Goal: Navigation & Orientation: Find specific page/section

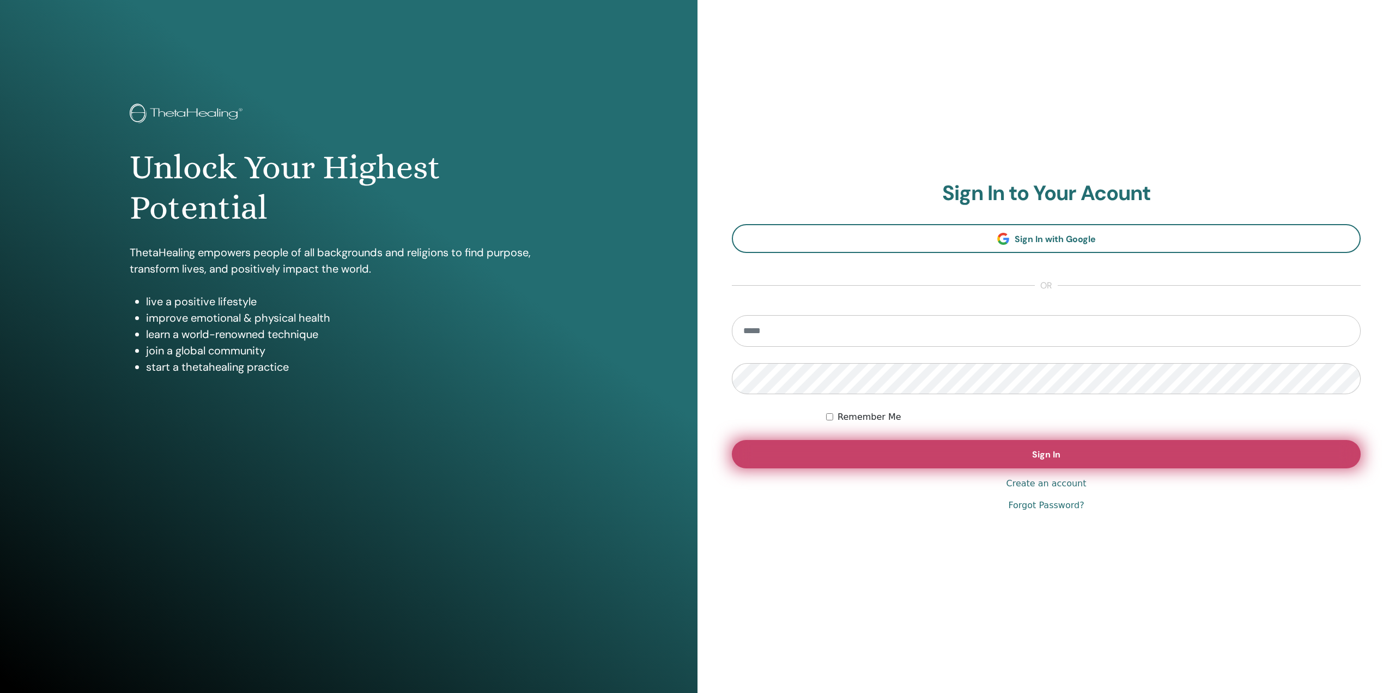
type input "**********"
click at [1025, 447] on button "Sign In" at bounding box center [1046, 454] width 629 height 28
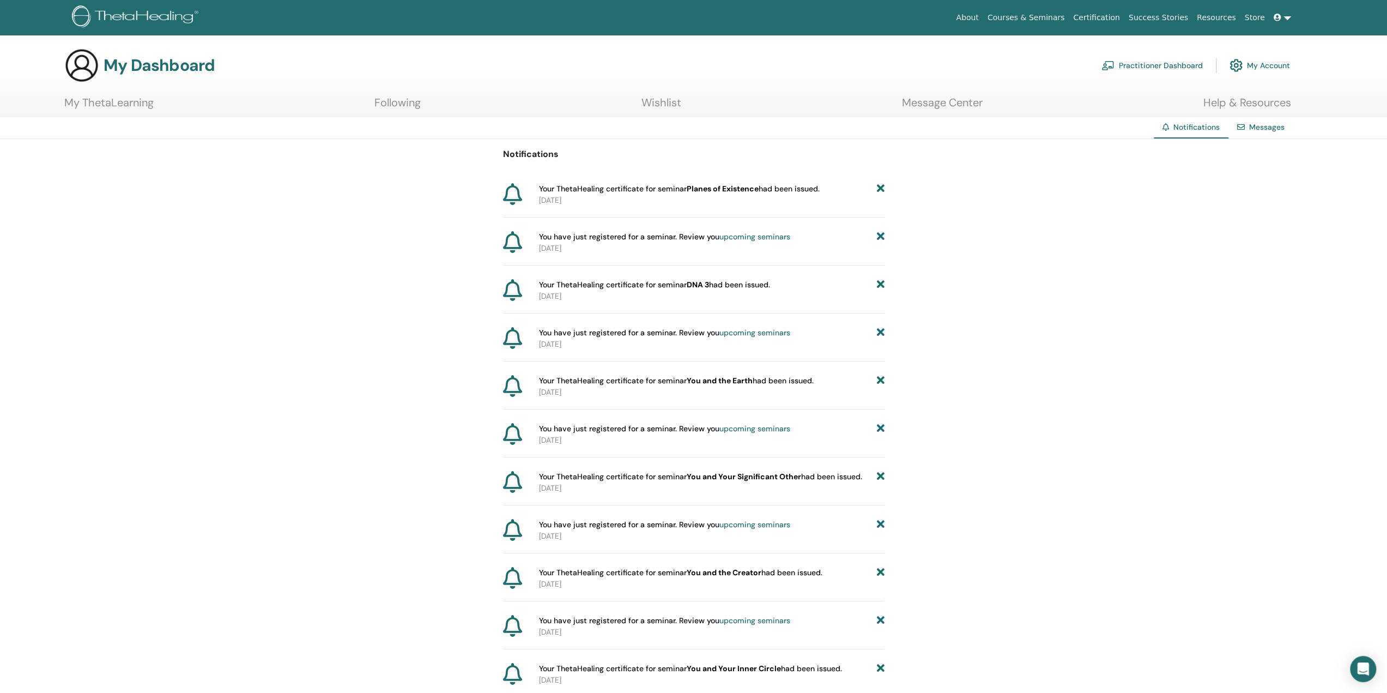
click at [1280, 11] on link at bounding box center [1282, 18] width 26 height 20
click at [1292, 70] on span "My ThetaLearning" at bounding box center [1282, 73] width 63 height 10
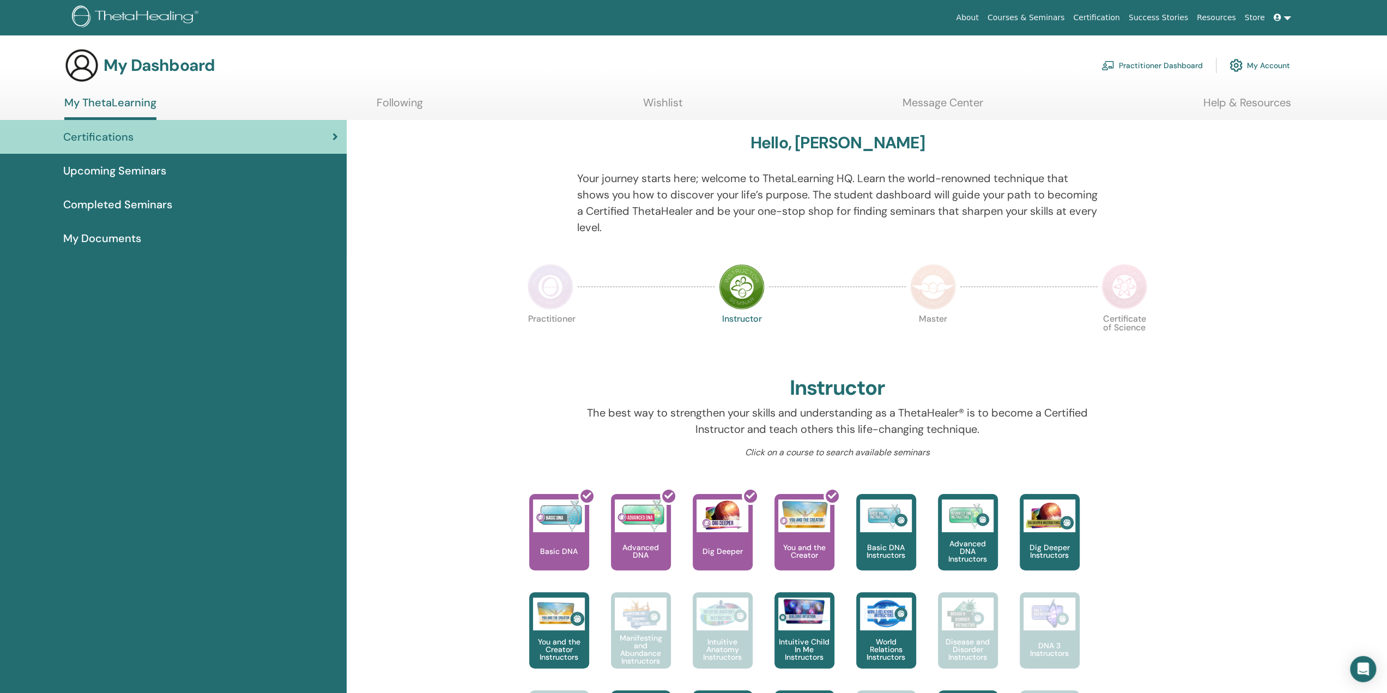
click at [134, 162] on link "Upcoming Seminars" at bounding box center [173, 171] width 347 height 34
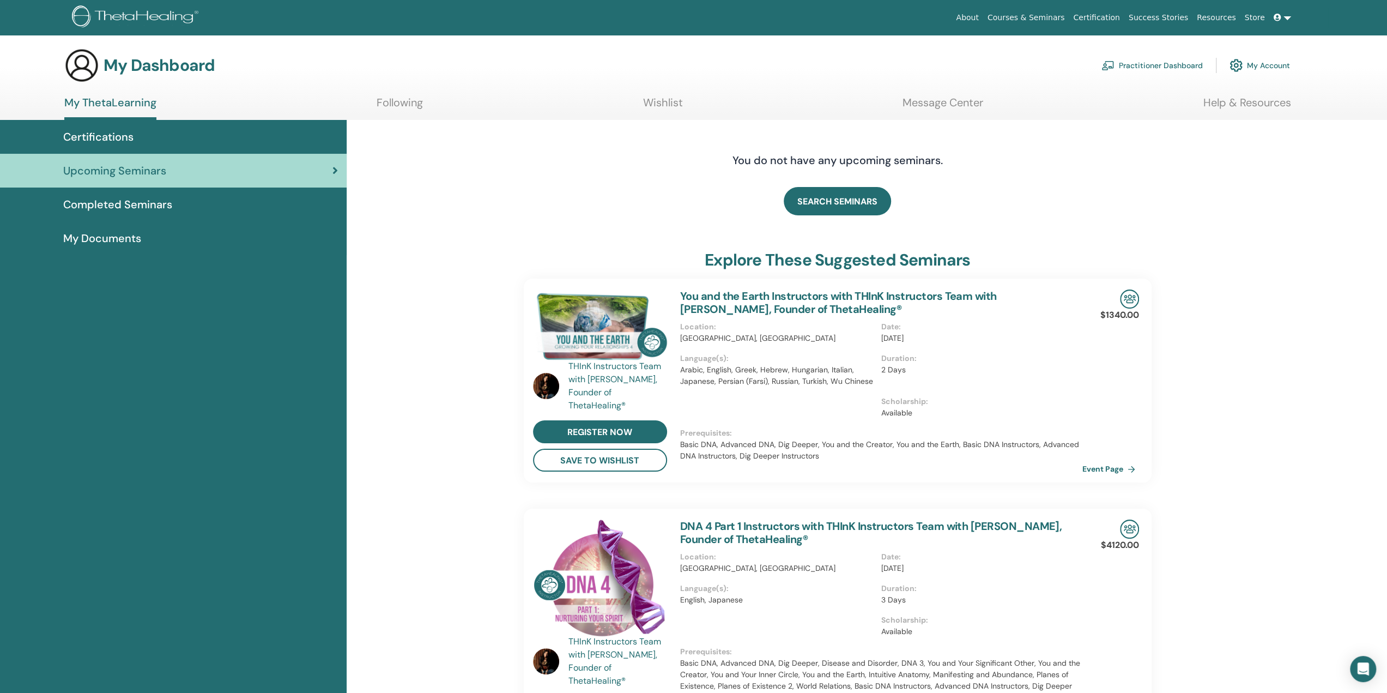
click at [112, 203] on span "Completed Seminars" at bounding box center [117, 204] width 109 height 16
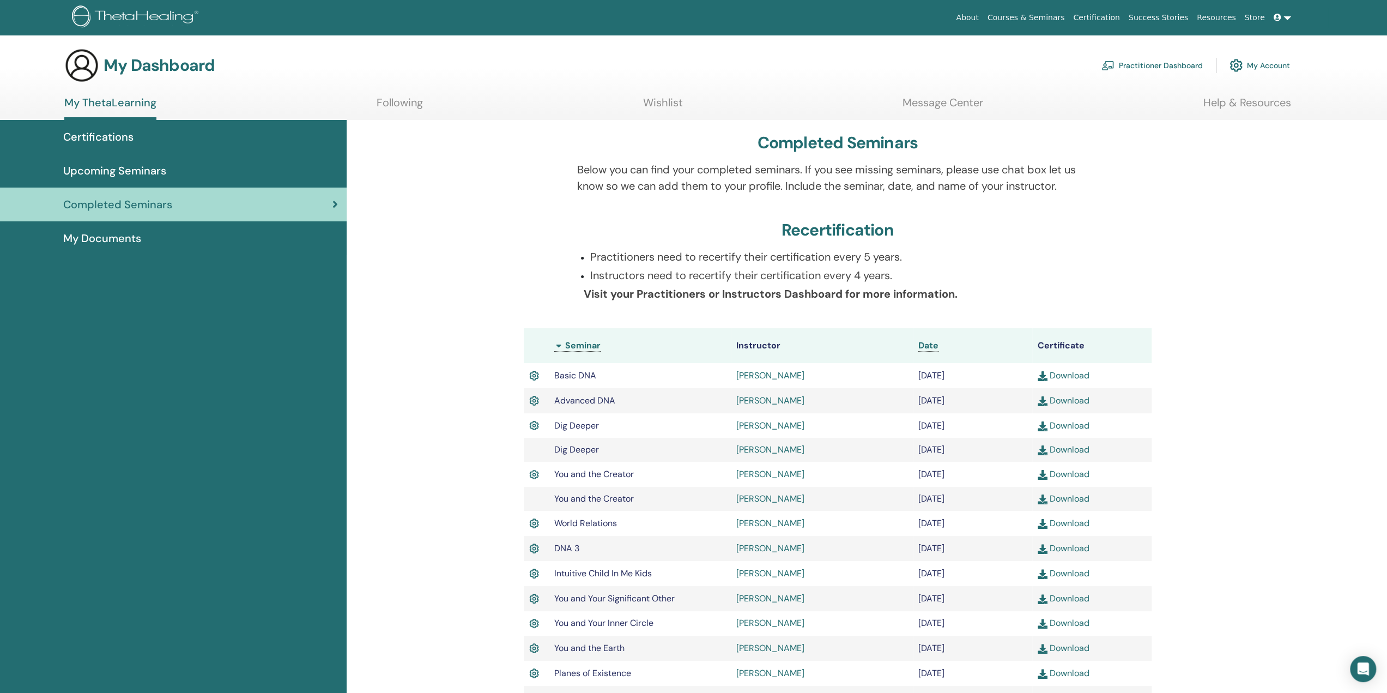
click at [91, 240] on span "My Documents" at bounding box center [102, 238] width 78 height 16
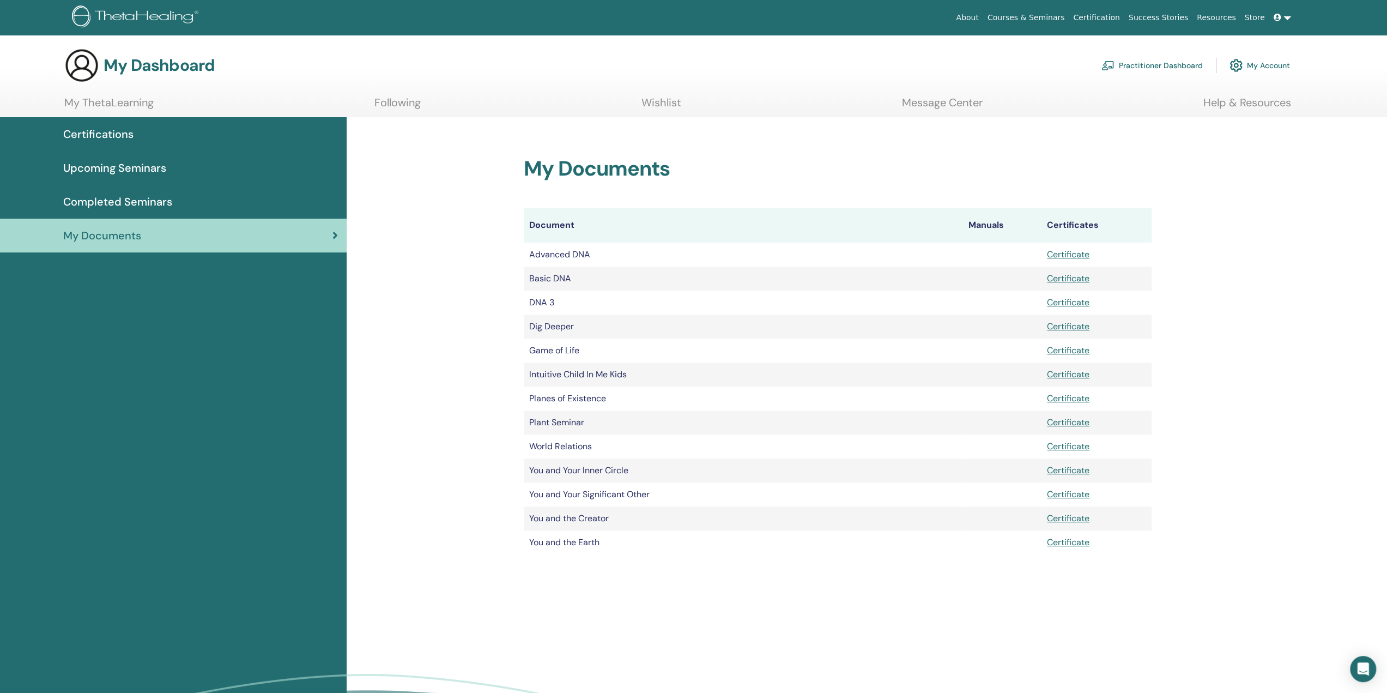
click at [1255, 59] on link "My Account" at bounding box center [1259, 65] width 60 height 24
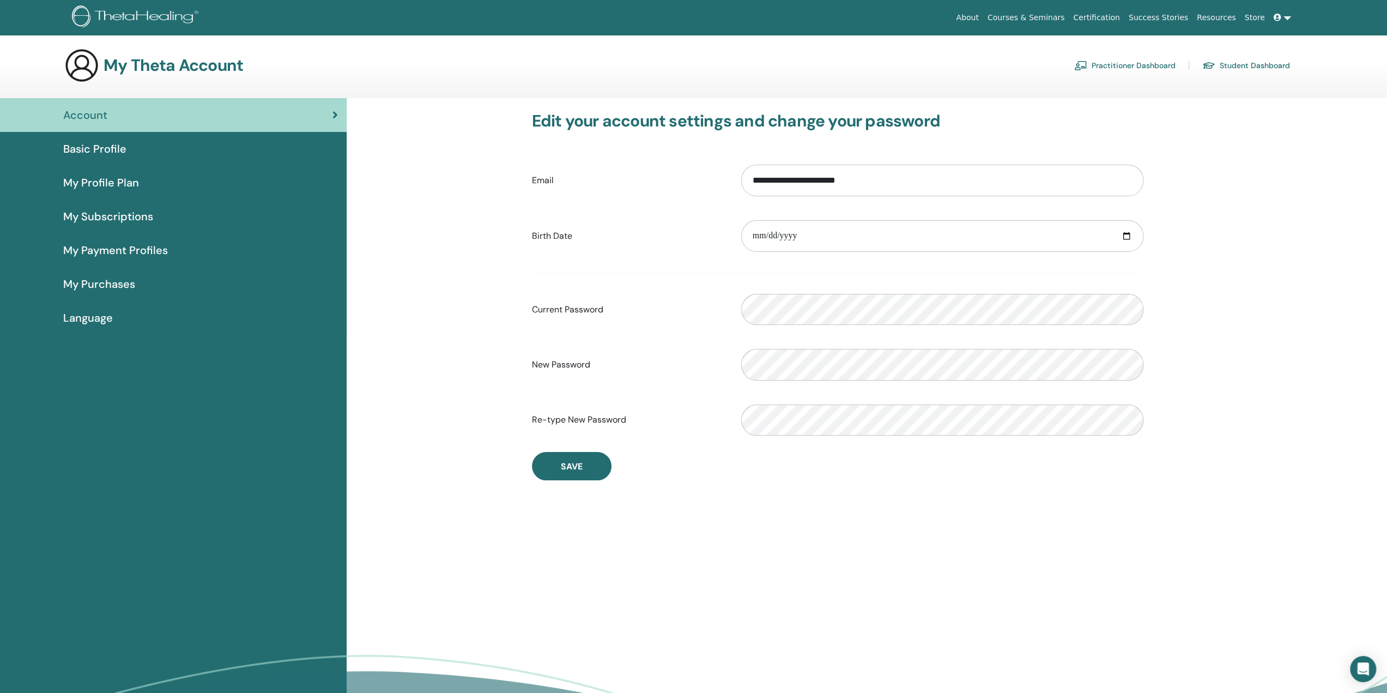
click at [82, 148] on span "Basic Profile" at bounding box center [94, 149] width 63 height 16
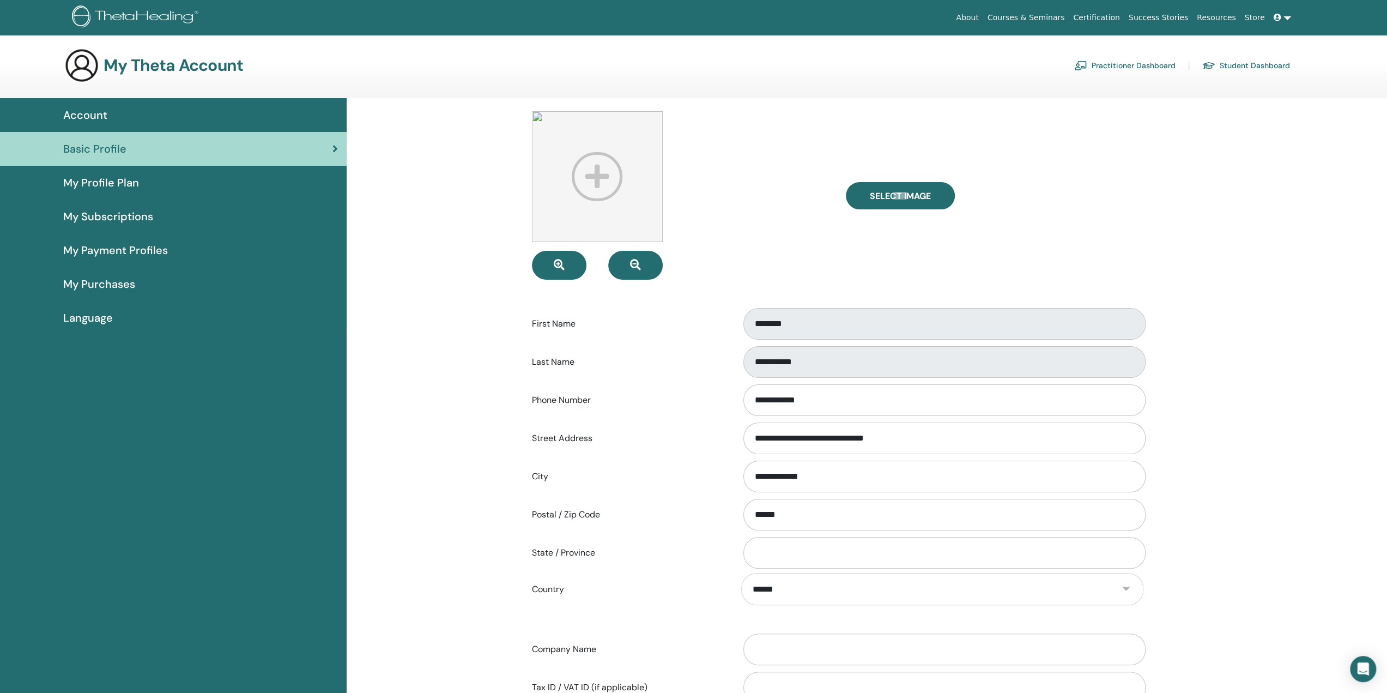
click at [110, 188] on span "My Profile Plan" at bounding box center [101, 182] width 76 height 16
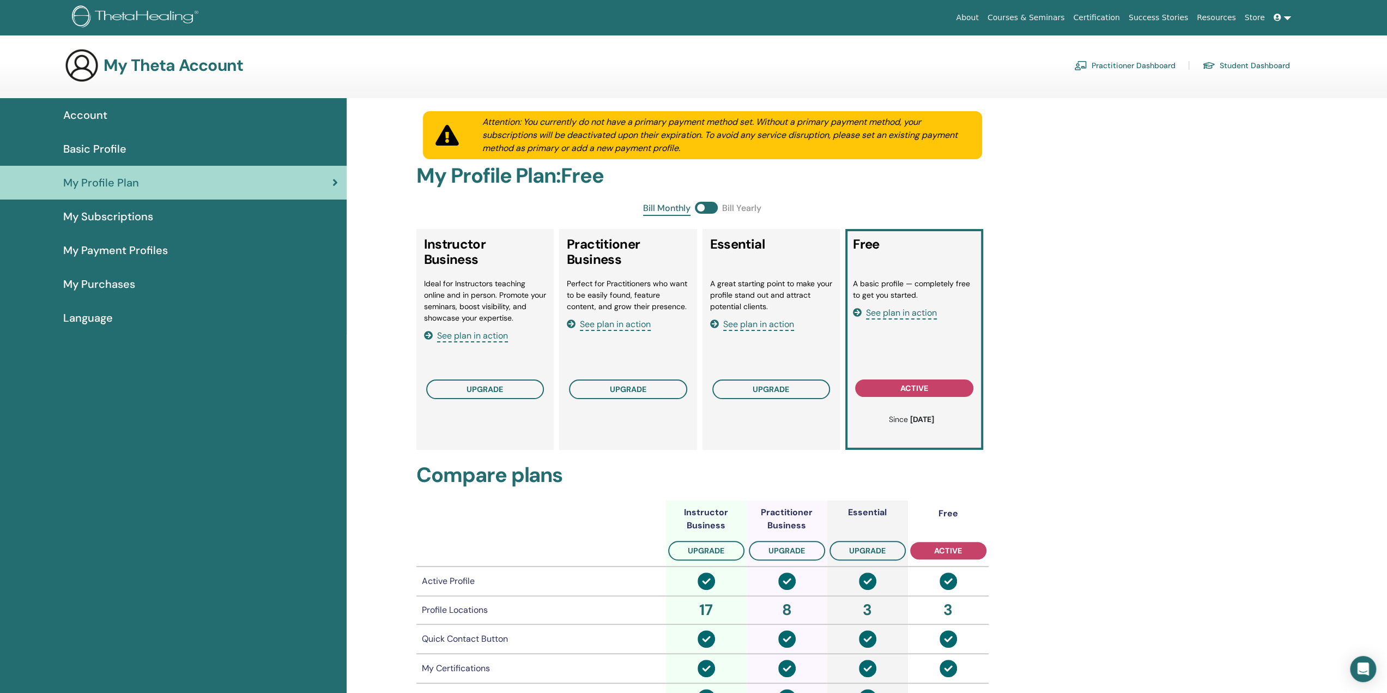
click at [120, 220] on span "My Subscriptions" at bounding box center [108, 216] width 90 height 16
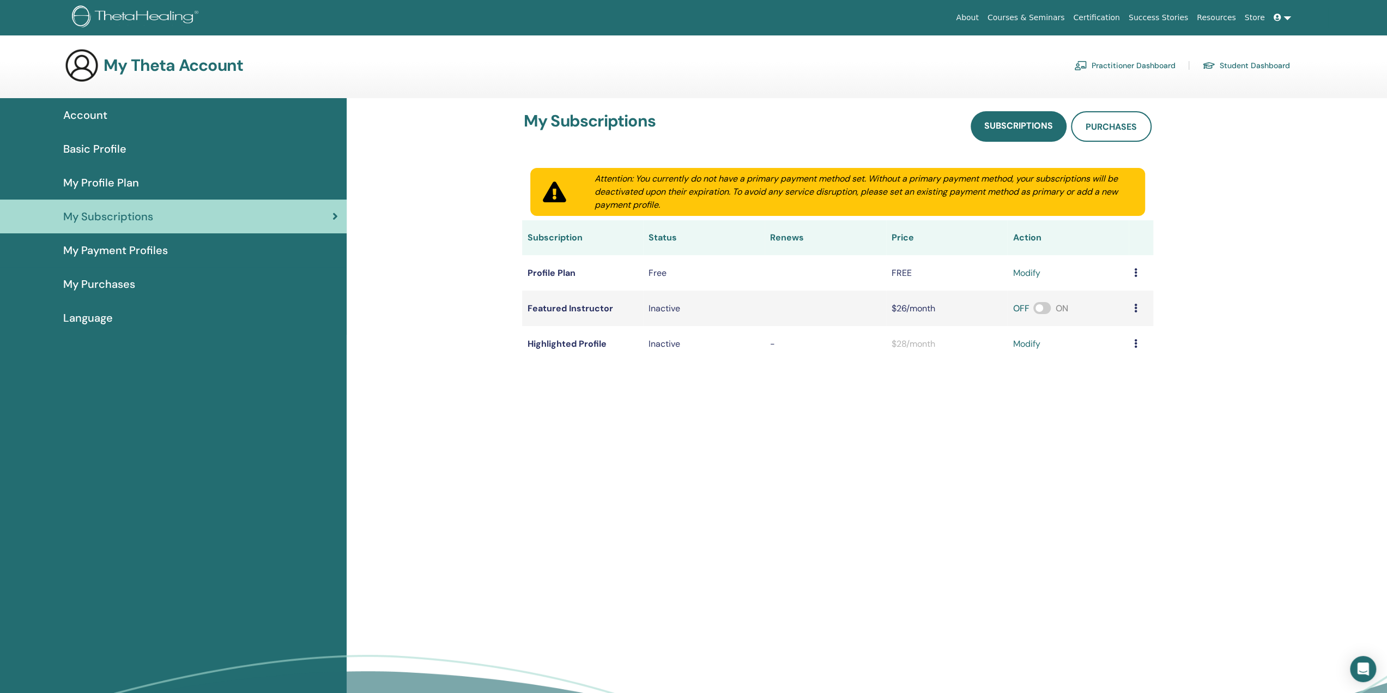
click at [119, 250] on span "My Payment Profiles" at bounding box center [115, 250] width 105 height 16
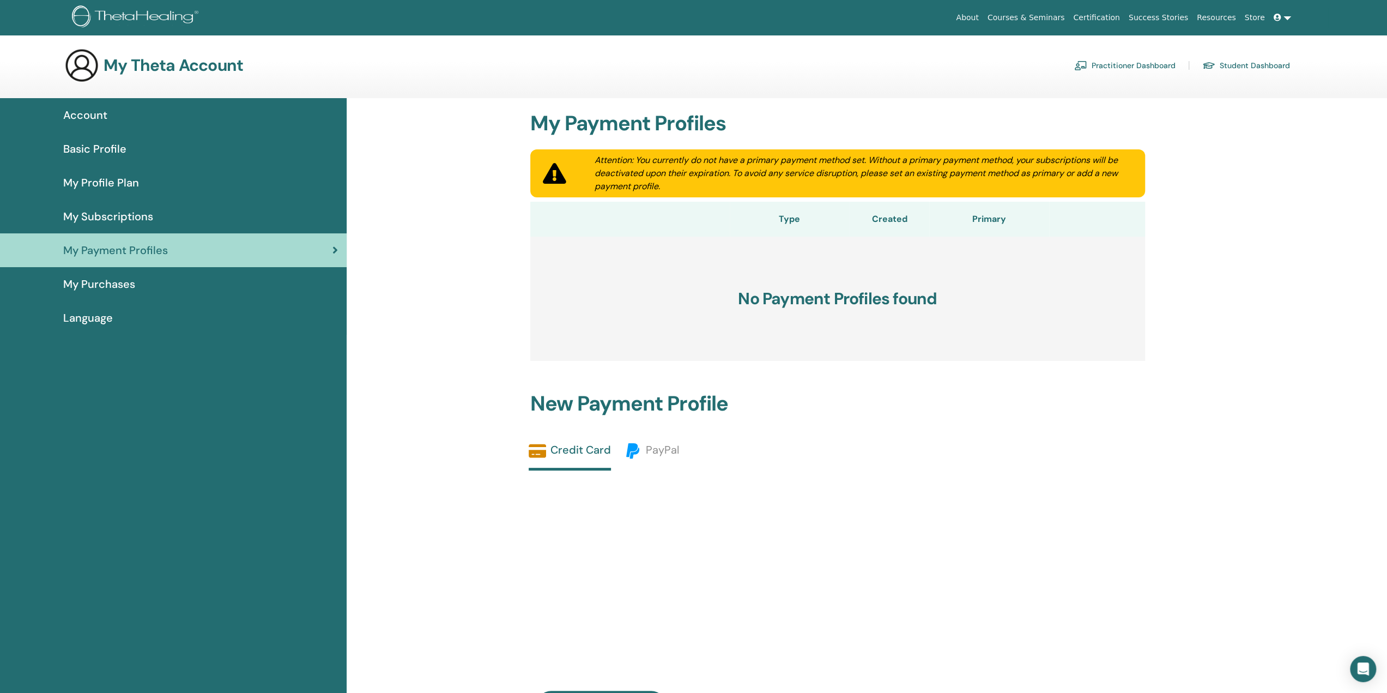
click at [112, 288] on span "My Purchases" at bounding box center [99, 284] width 72 height 16
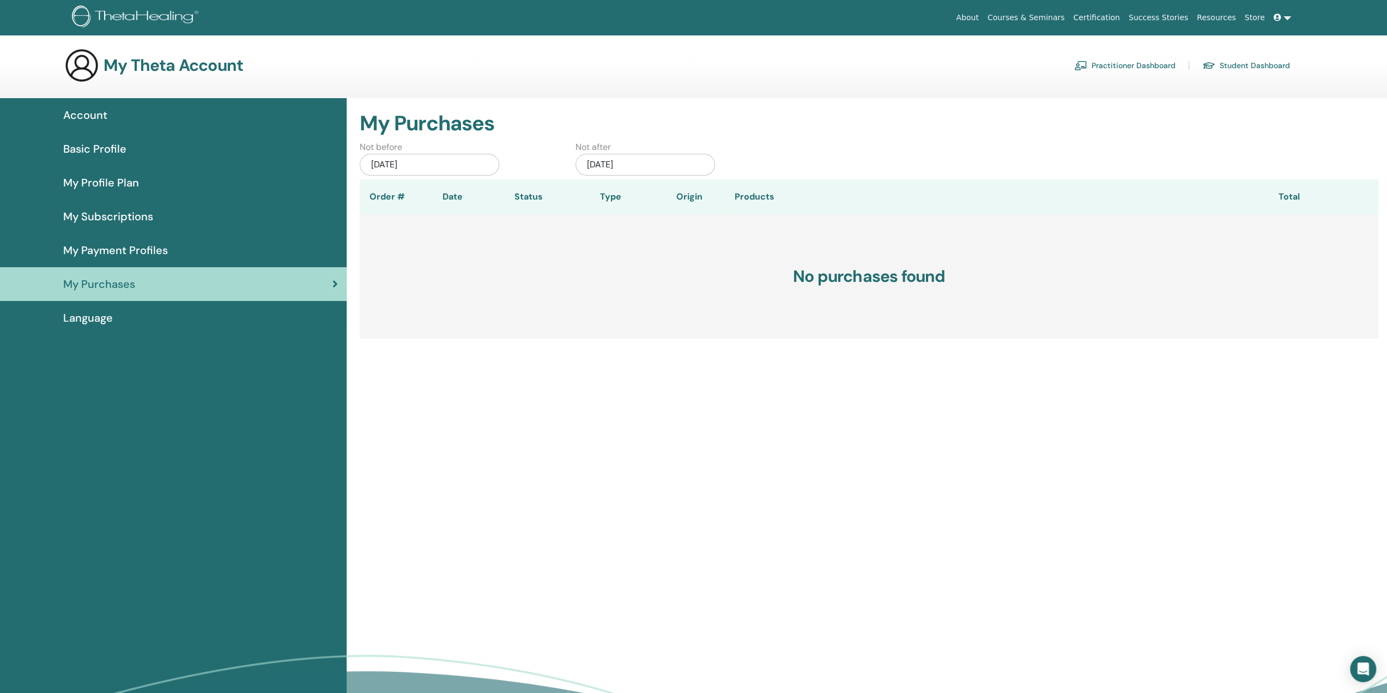
click at [89, 318] on span "Language" at bounding box center [88, 318] width 50 height 16
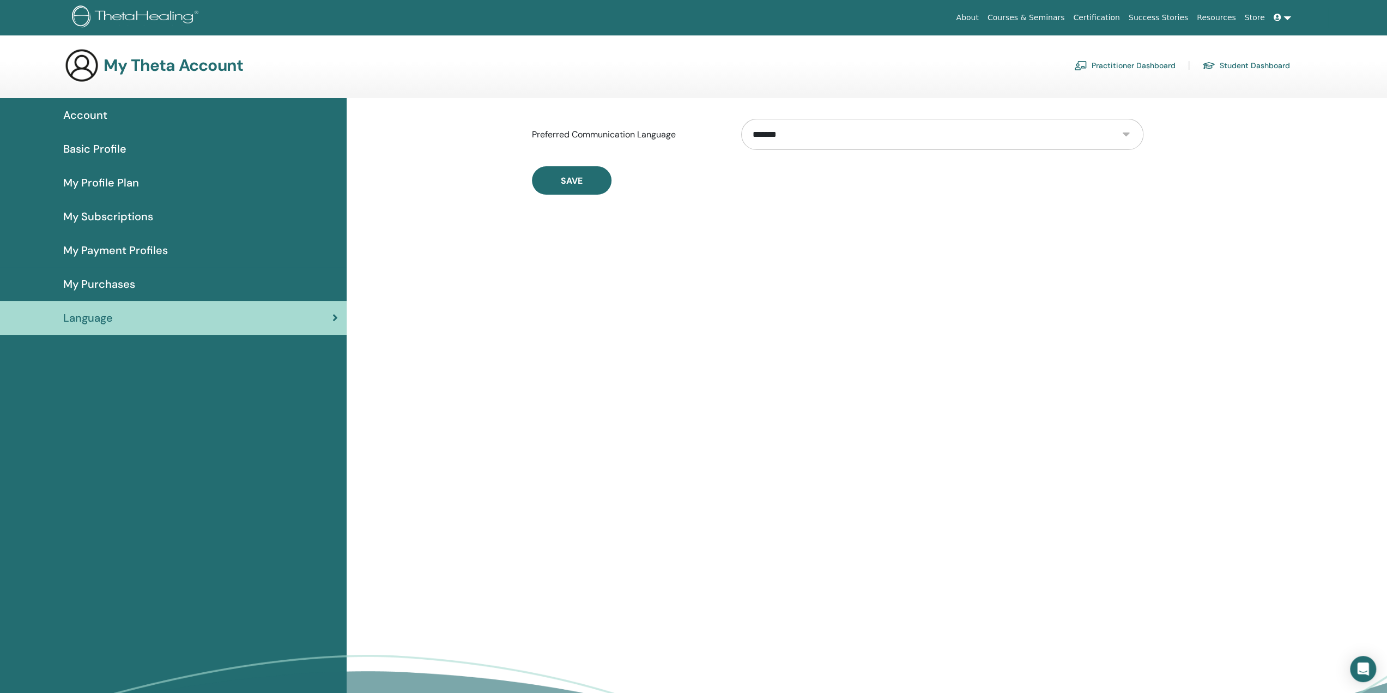
click at [1100, 129] on select "**********" at bounding box center [942, 134] width 402 height 31
click at [584, 304] on div "**********" at bounding box center [867, 430] width 1040 height 665
click at [1288, 17] on link at bounding box center [1282, 18] width 26 height 20
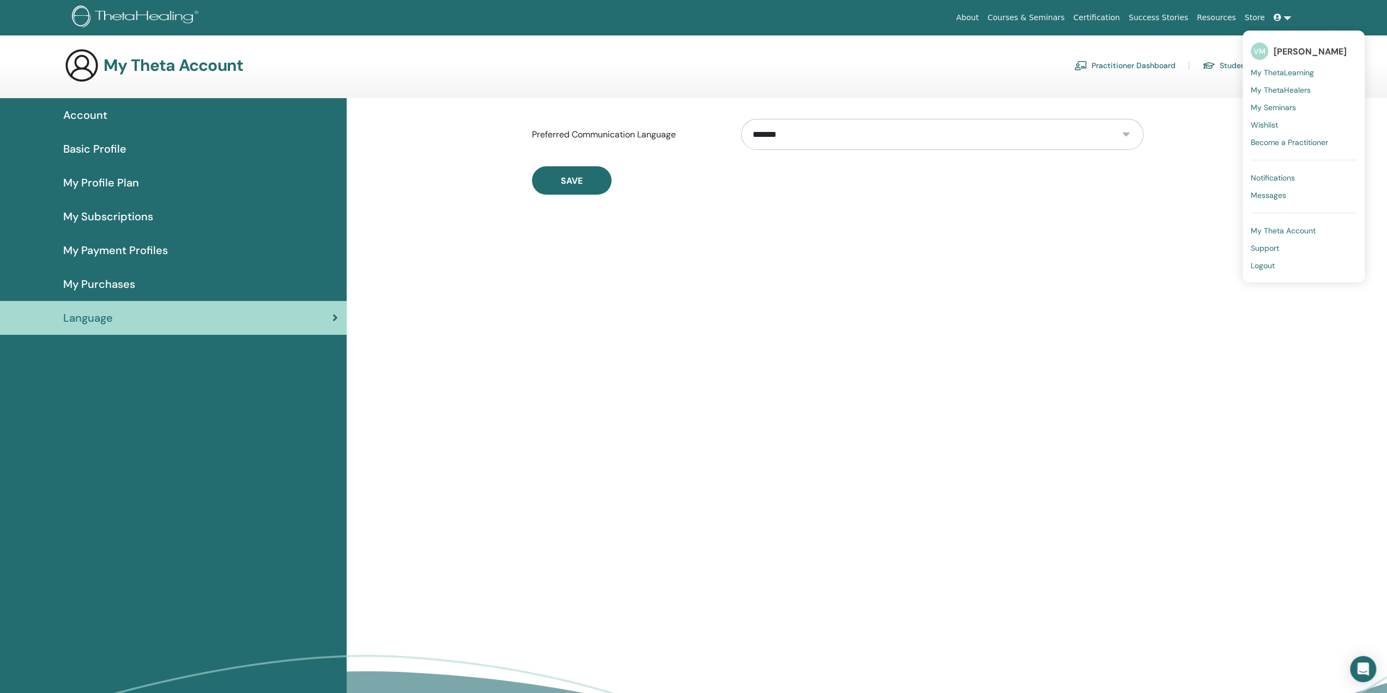
click at [1302, 88] on span "My ThetaHealers" at bounding box center [1281, 90] width 60 height 10
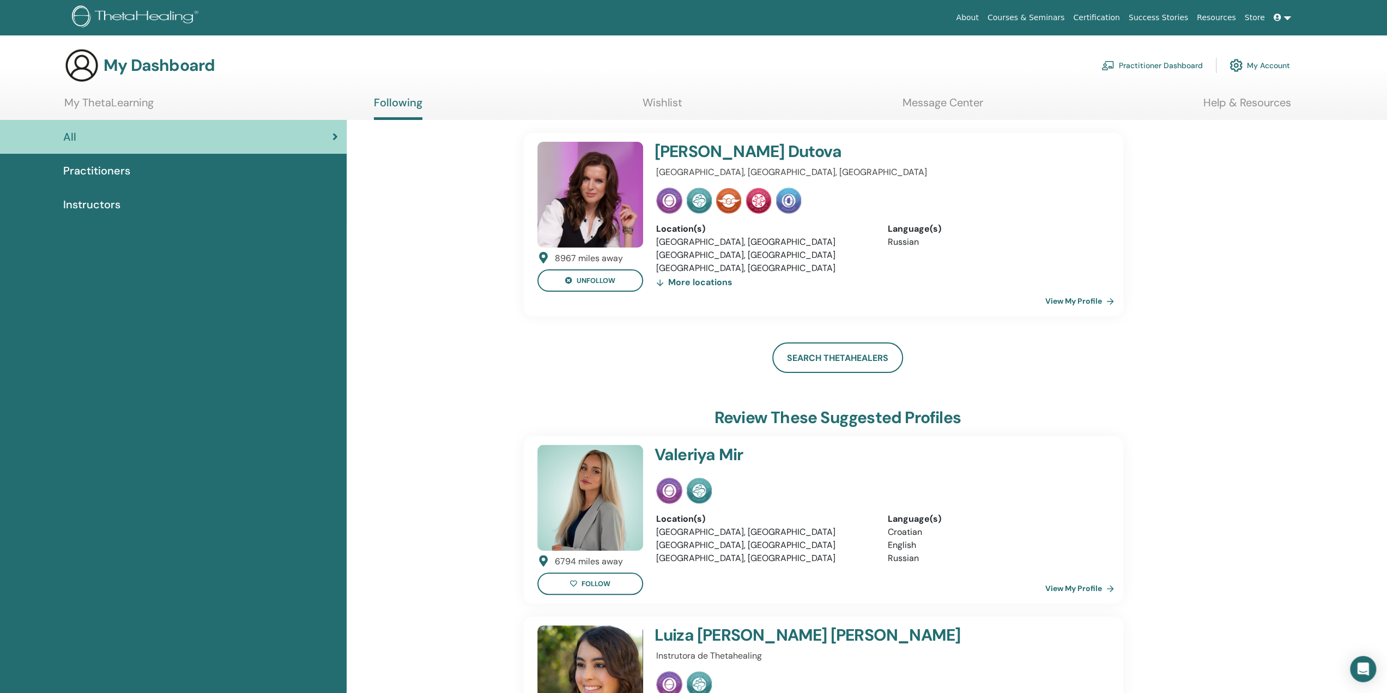
click at [103, 207] on span "Instructors" at bounding box center [91, 204] width 57 height 16
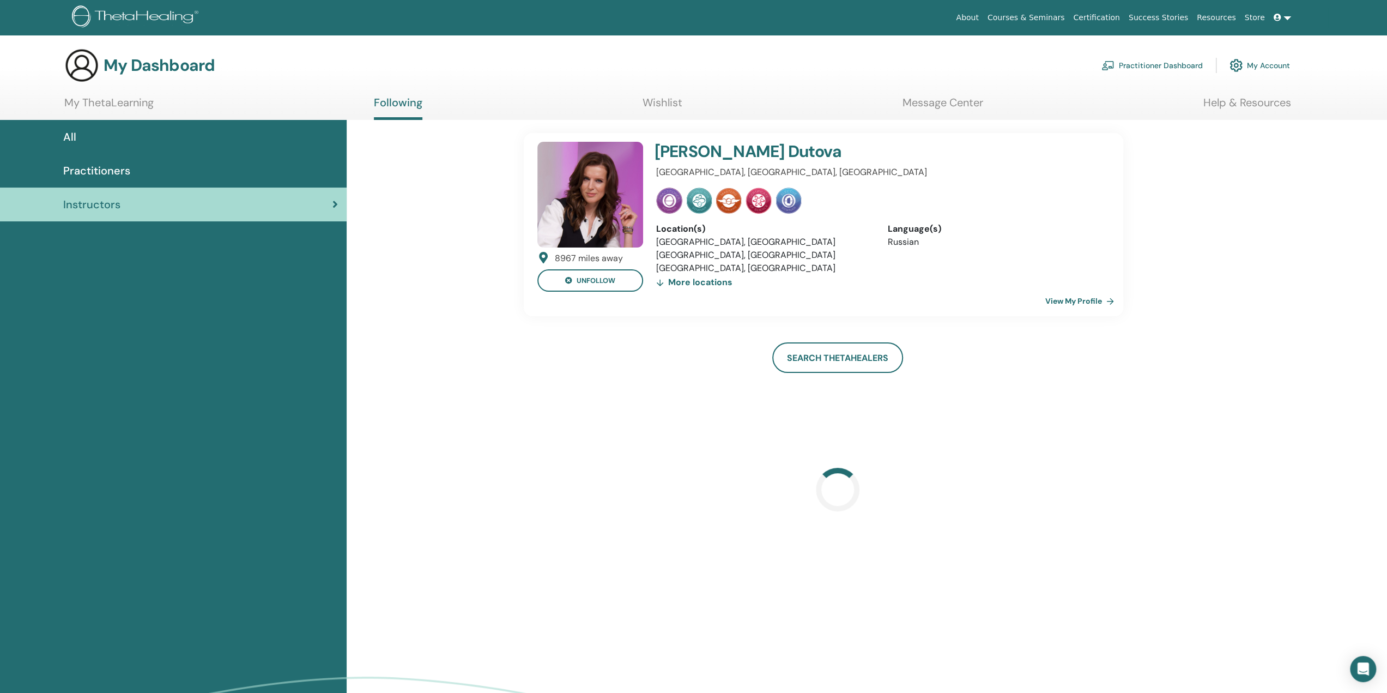
click at [969, 104] on link "Message Center" at bounding box center [942, 106] width 81 height 21
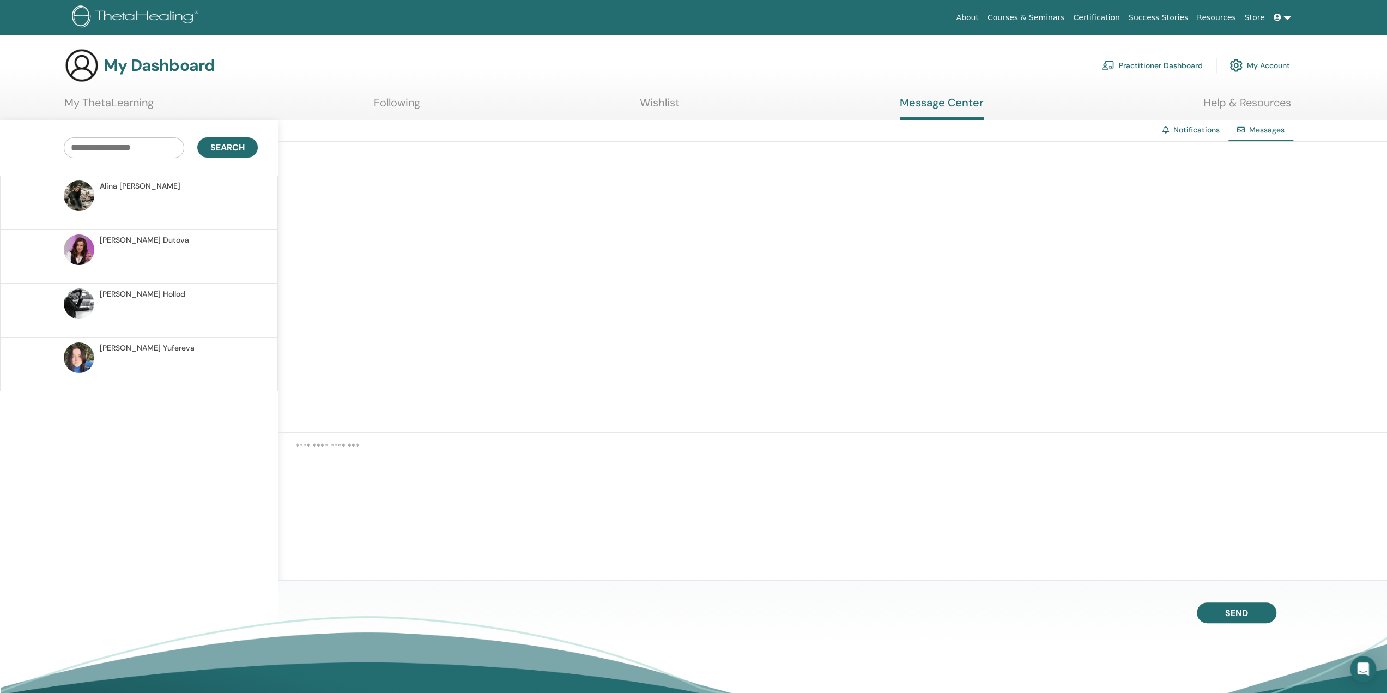
click at [137, 94] on section "My Dashboard Practitioner Dashboard My Account My ThetaLearning Following Wishl…" at bounding box center [693, 84] width 1387 height 72
click at [141, 101] on link "My ThetaLearning" at bounding box center [108, 106] width 89 height 21
